Goal: Check status: Check status

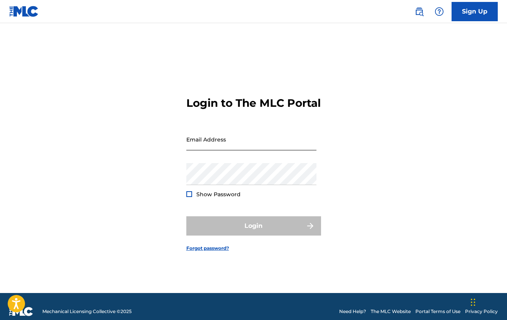
click at [221, 139] on input "Email Address" at bounding box center [251, 139] width 130 height 22
type input "[EMAIL_ADDRESS][DOMAIN_NAME]"
click at [253, 232] on button "Login" at bounding box center [253, 225] width 135 height 19
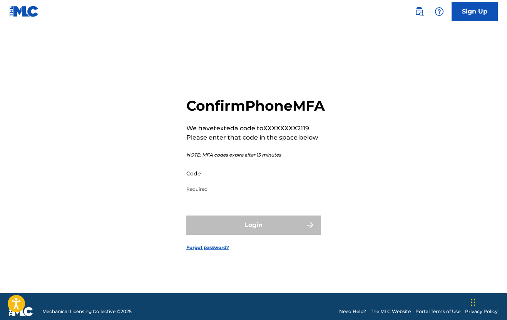
click at [212, 184] on input "Code" at bounding box center [251, 173] width 130 height 22
click at [234, 182] on input "Code" at bounding box center [251, 173] width 130 height 22
click at [158, 181] on div "Confirm Phone MFA We have texted a code to XXXXXXXX2119 Please enter that code …" at bounding box center [253, 167] width 507 height 250
click at [228, 183] on input "Code" at bounding box center [251, 173] width 130 height 22
click at [242, 180] on input "Code" at bounding box center [251, 173] width 130 height 22
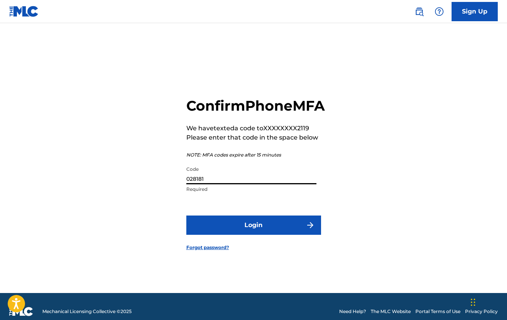
type input "028181"
click at [240, 223] on form "Confirm Phone MFA We have texted a code to XXXXXXXX2119 Please enter that code …" at bounding box center [253, 167] width 135 height 250
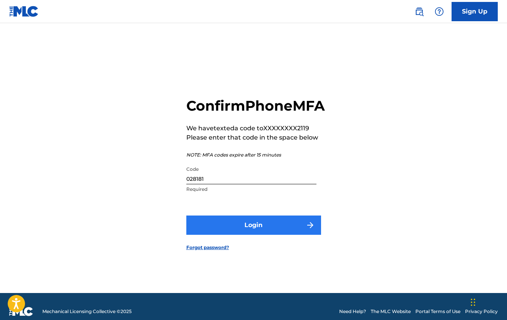
click at [238, 230] on button "Login" at bounding box center [253, 224] width 135 height 19
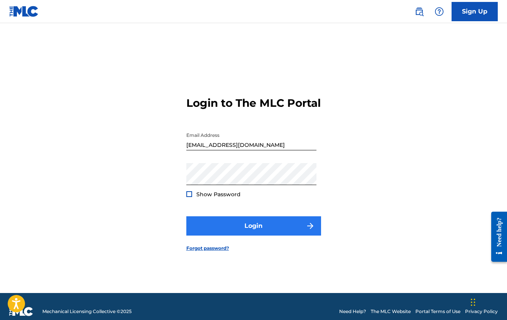
click at [240, 235] on button "Login" at bounding box center [253, 225] width 135 height 19
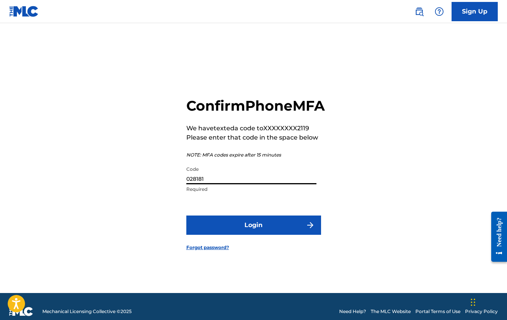
click at [224, 184] on input "028181" at bounding box center [251, 173] width 130 height 22
click at [222, 180] on input "028181" at bounding box center [251, 173] width 130 height 22
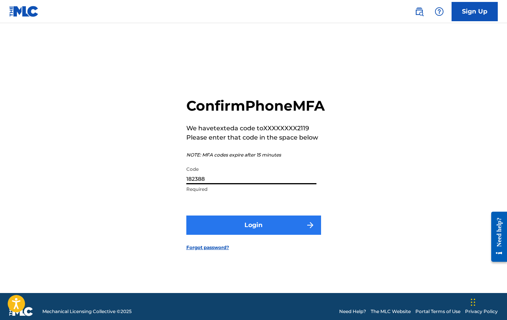
type input "182388"
click at [270, 234] on button "Login" at bounding box center [253, 224] width 135 height 19
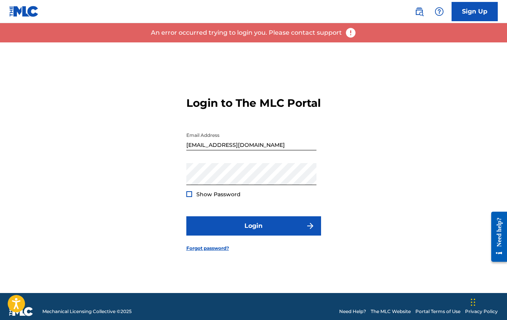
click at [317, 64] on form "Login to The MLC Portal Email Address [EMAIL_ADDRESS][DOMAIN_NAME] Password Sho…" at bounding box center [253, 167] width 135 height 250
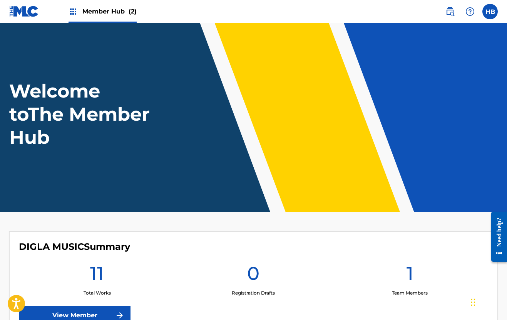
click at [73, 9] on img at bounding box center [73, 11] width 9 height 9
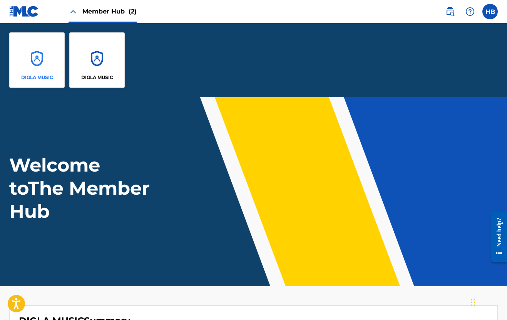
click at [43, 74] on p "DIGLA MUSIC" at bounding box center [37, 77] width 32 height 7
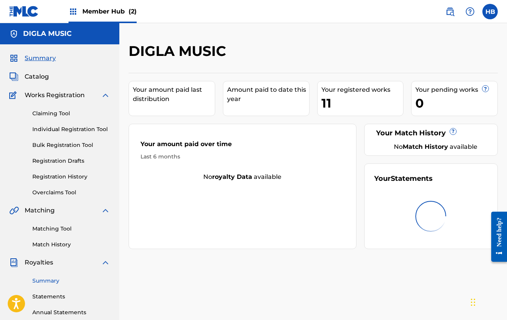
click at [49, 282] on link "Summary" at bounding box center [71, 281] width 78 height 8
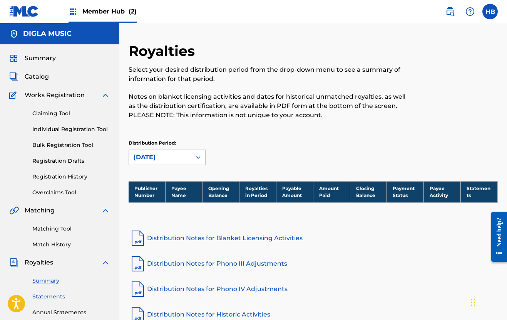
click at [52, 294] on link "Statements" at bounding box center [71, 296] width 78 height 8
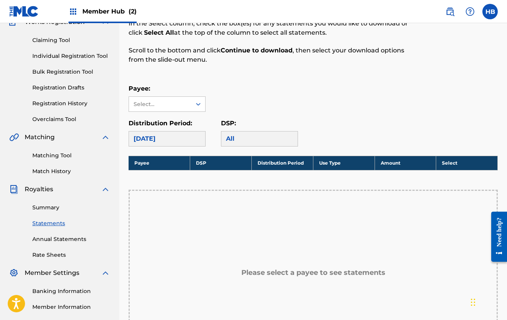
scroll to position [131, 0]
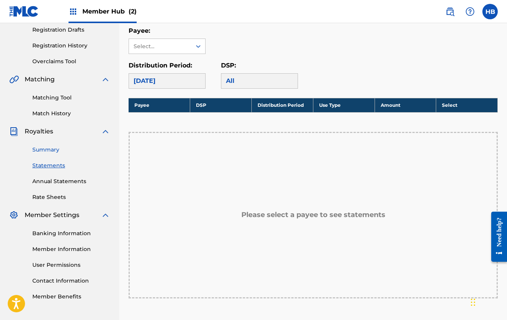
click at [49, 150] on link "Summary" at bounding box center [71, 150] width 78 height 8
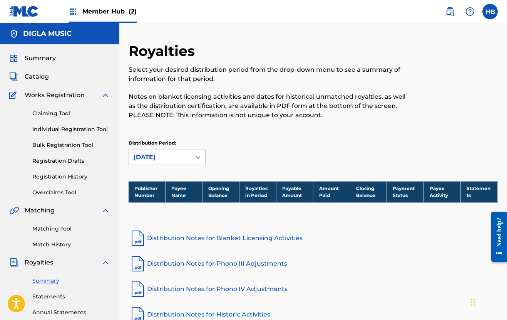
click at [38, 264] on span "Royalties" at bounding box center [39, 262] width 29 height 9
click at [49, 282] on link "Summary" at bounding box center [71, 281] width 78 height 8
click at [41, 55] on span "Summary" at bounding box center [40, 58] width 31 height 9
